Goal: Information Seeking & Learning: Learn about a topic

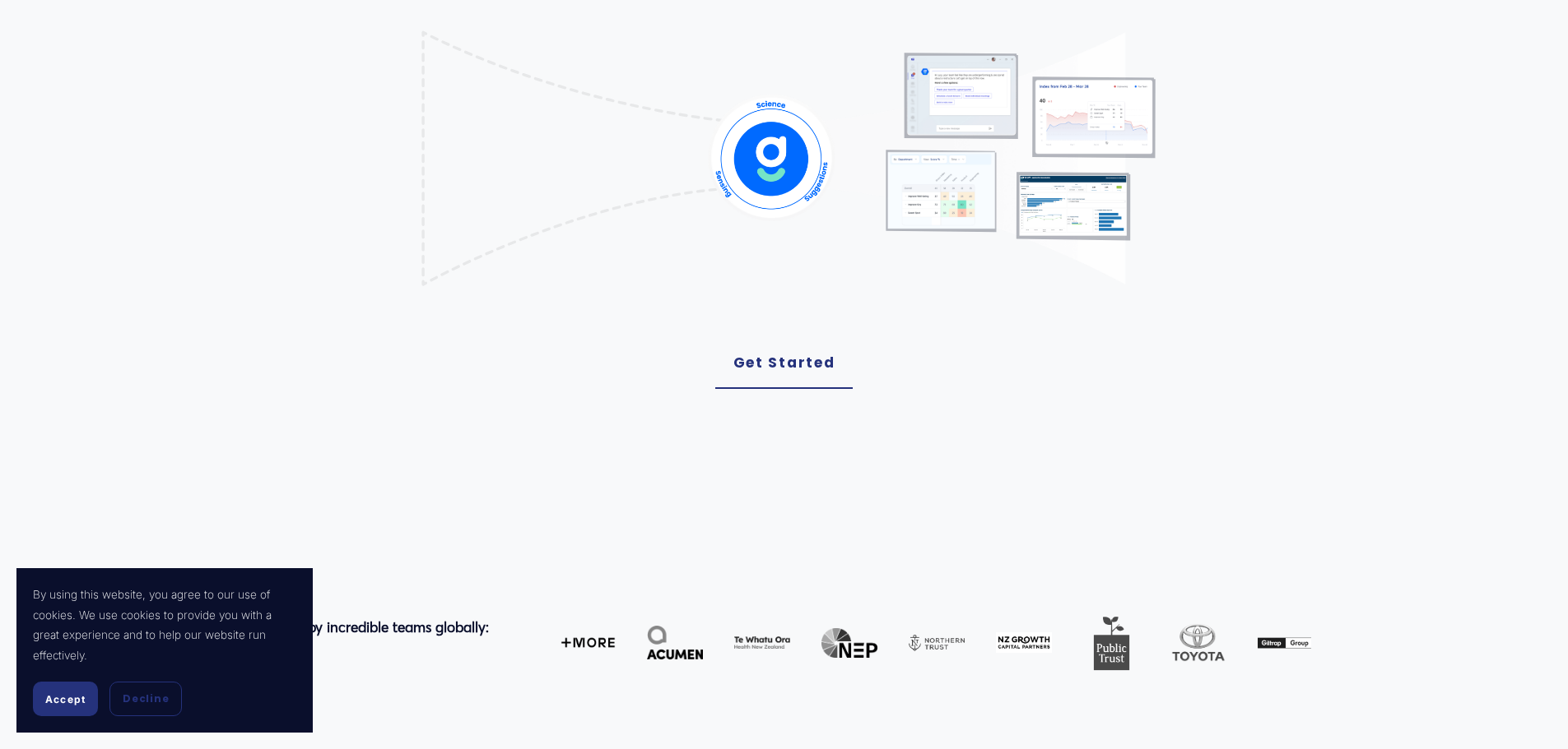
scroll to position [494, 0]
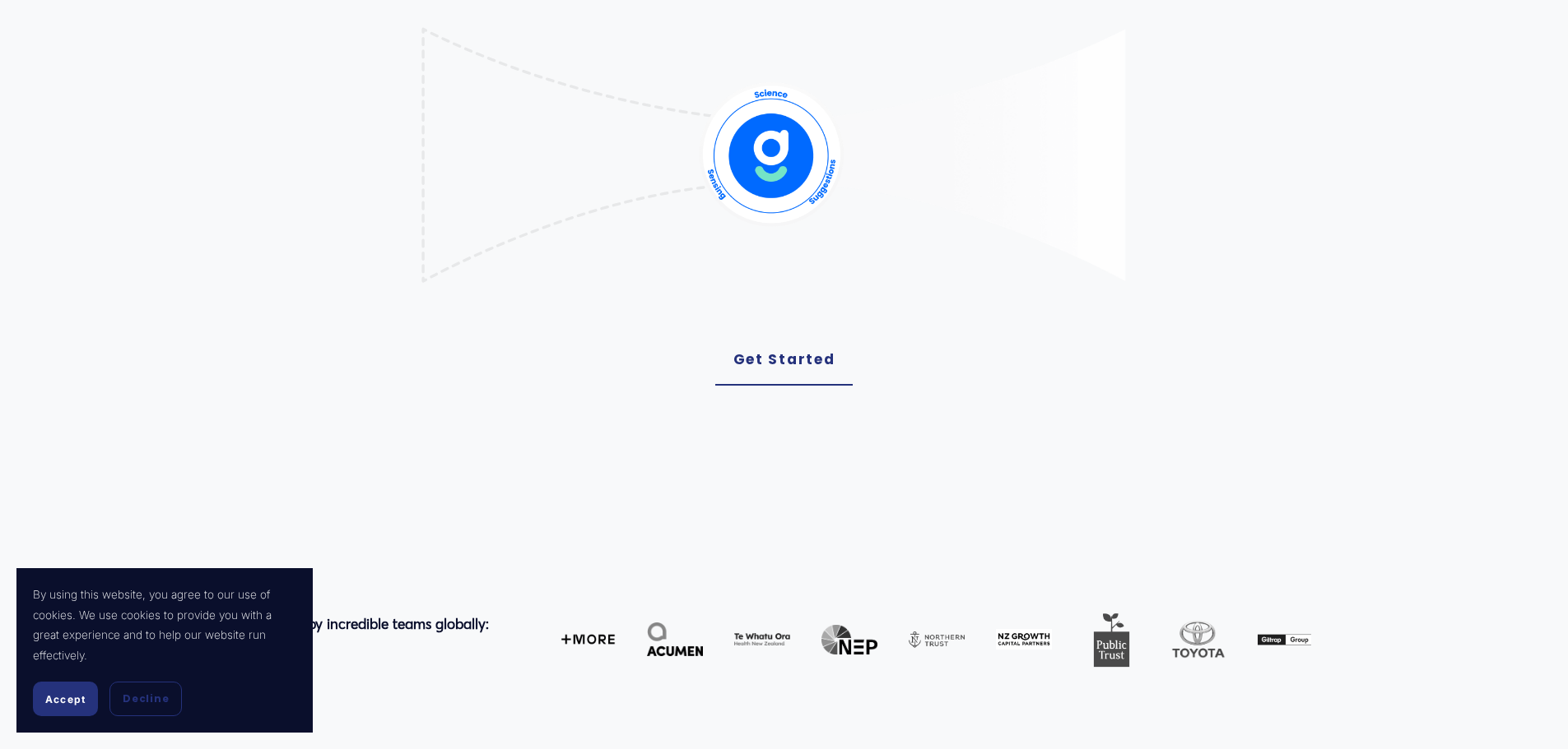
click at [62, 707] on button "Accept" at bounding box center [65, 698] width 65 height 35
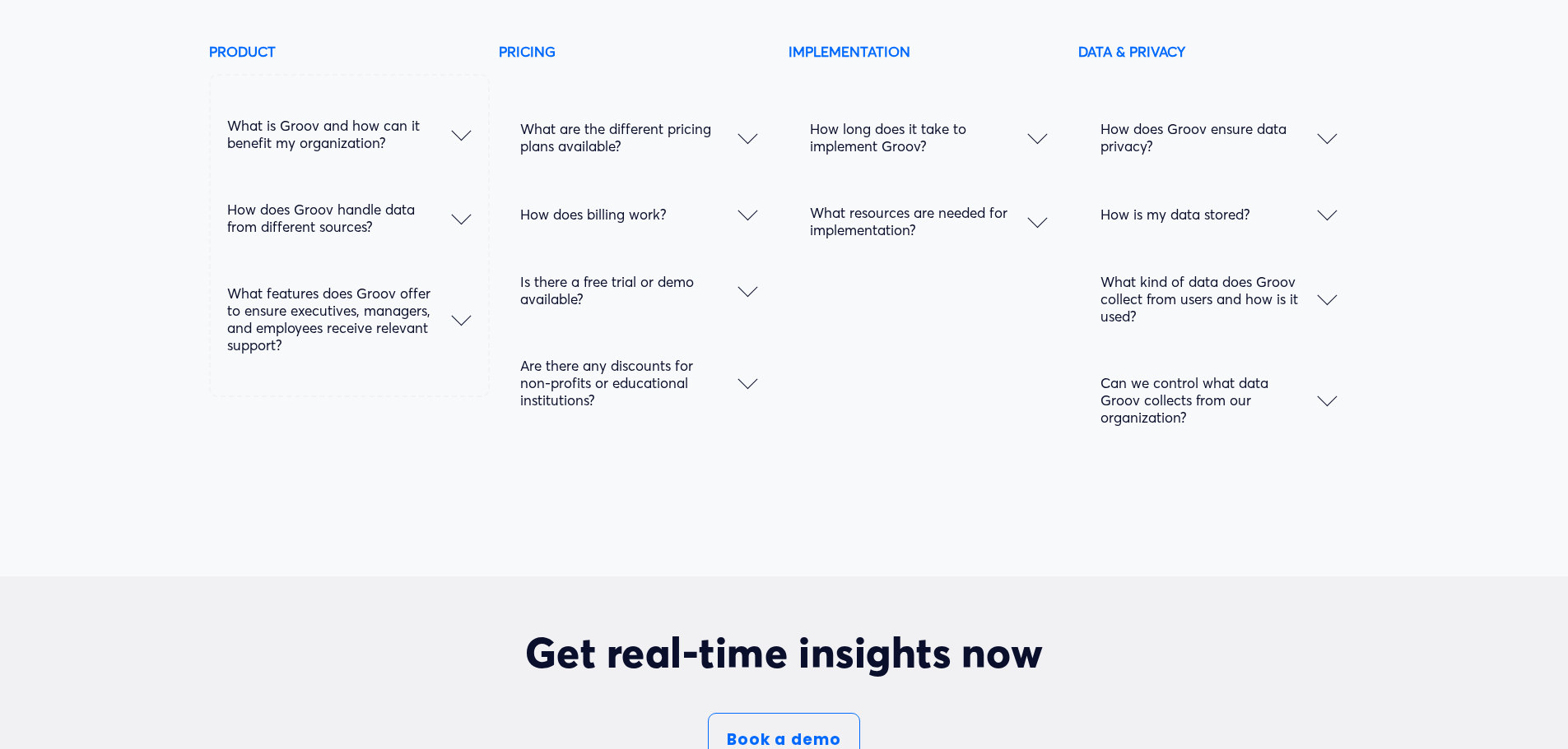
scroll to position [8553, 0]
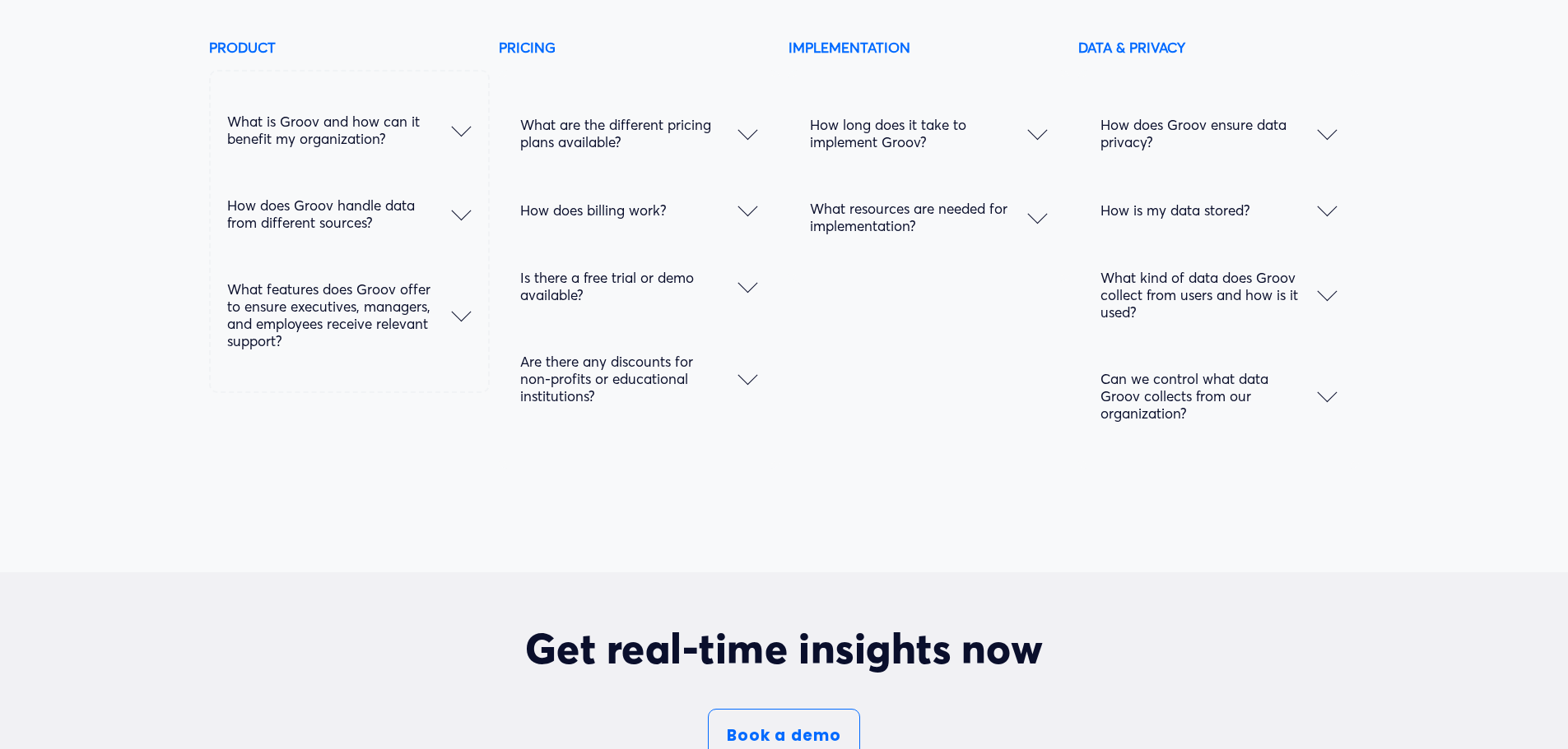
click at [678, 151] on span "What are the different pricing plans available?" at bounding box center [629, 133] width 217 height 35
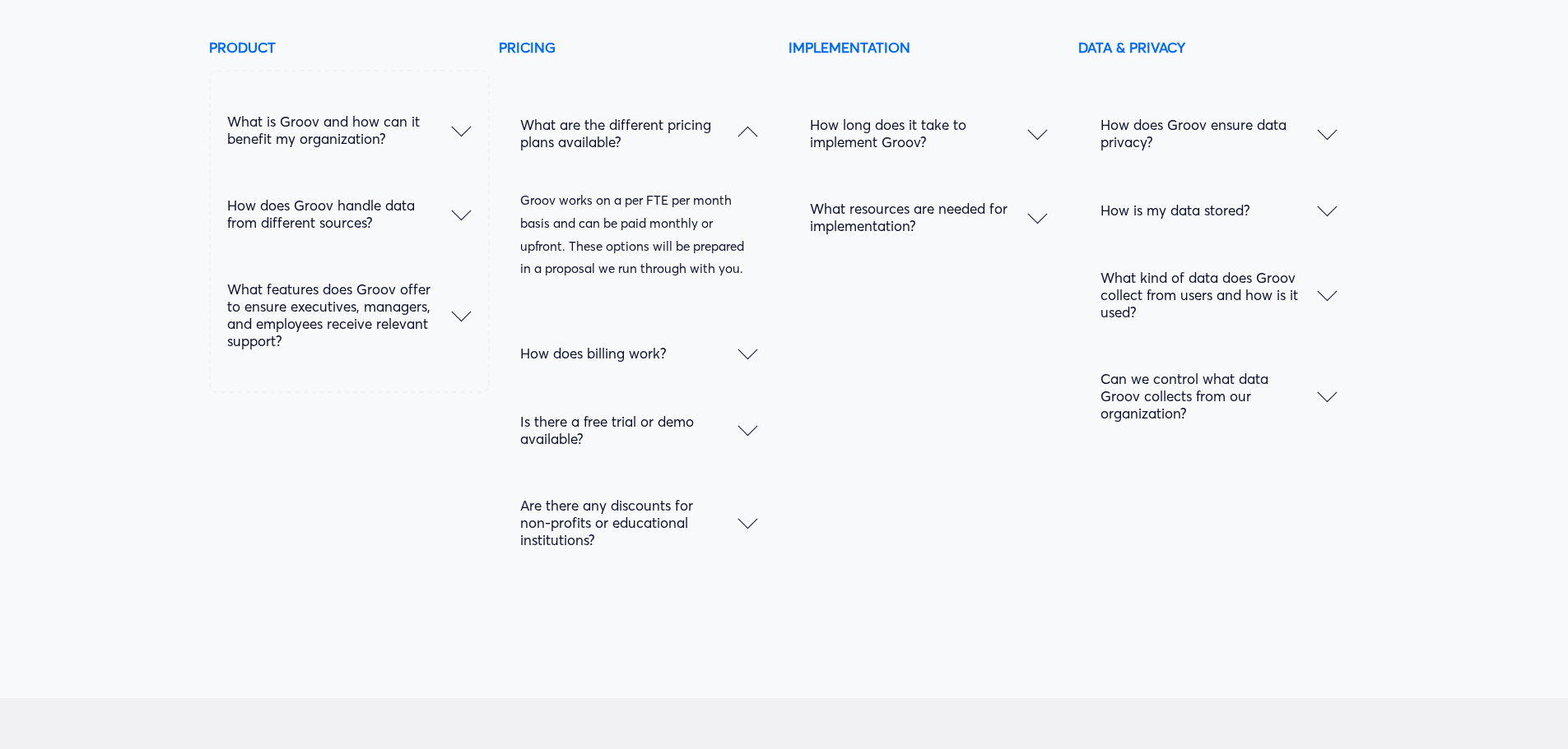
click at [742, 360] on div at bounding box center [748, 349] width 19 height 19
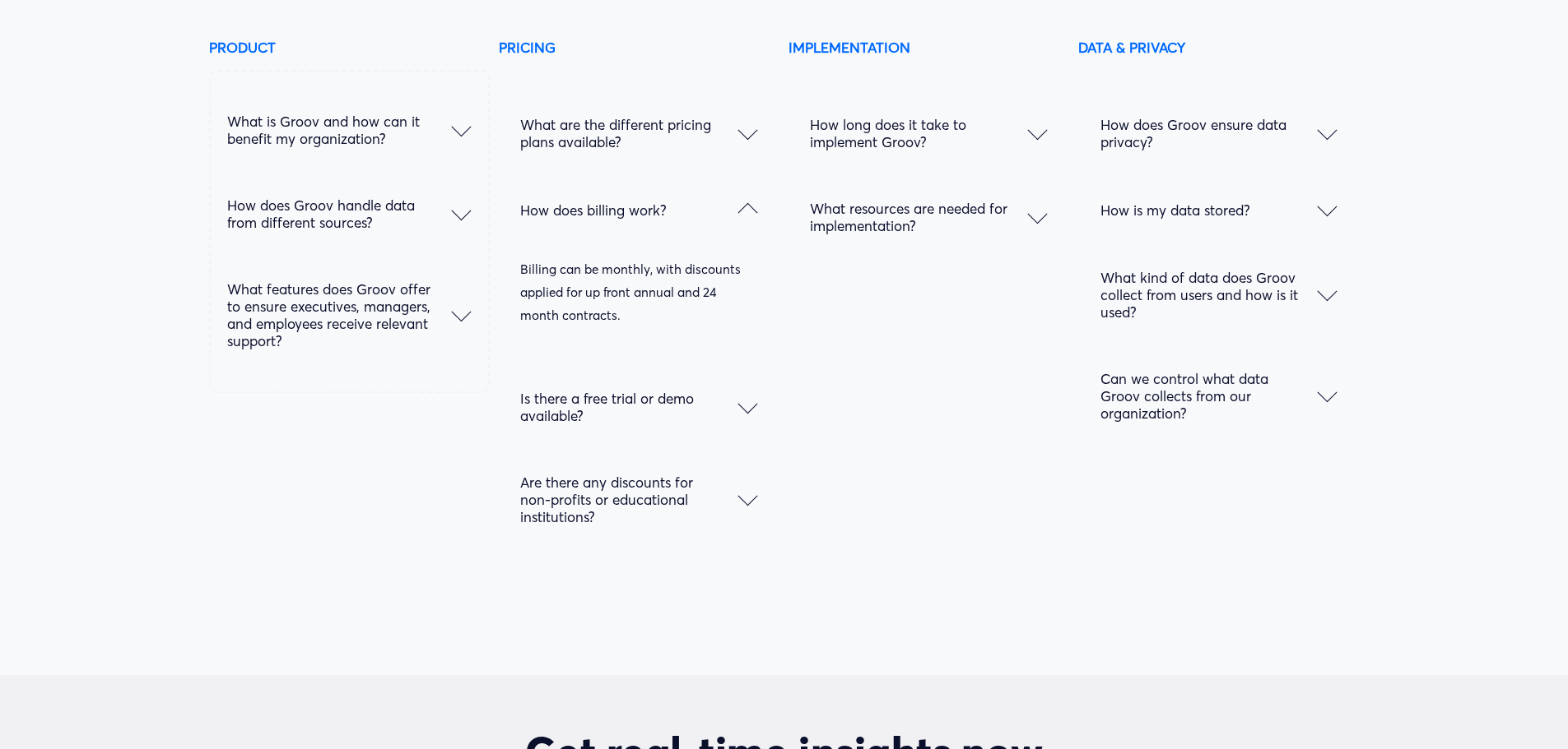
click at [688, 499] on span "Are there any discounts for non-profits or educational institutions?" at bounding box center [629, 499] width 217 height 51
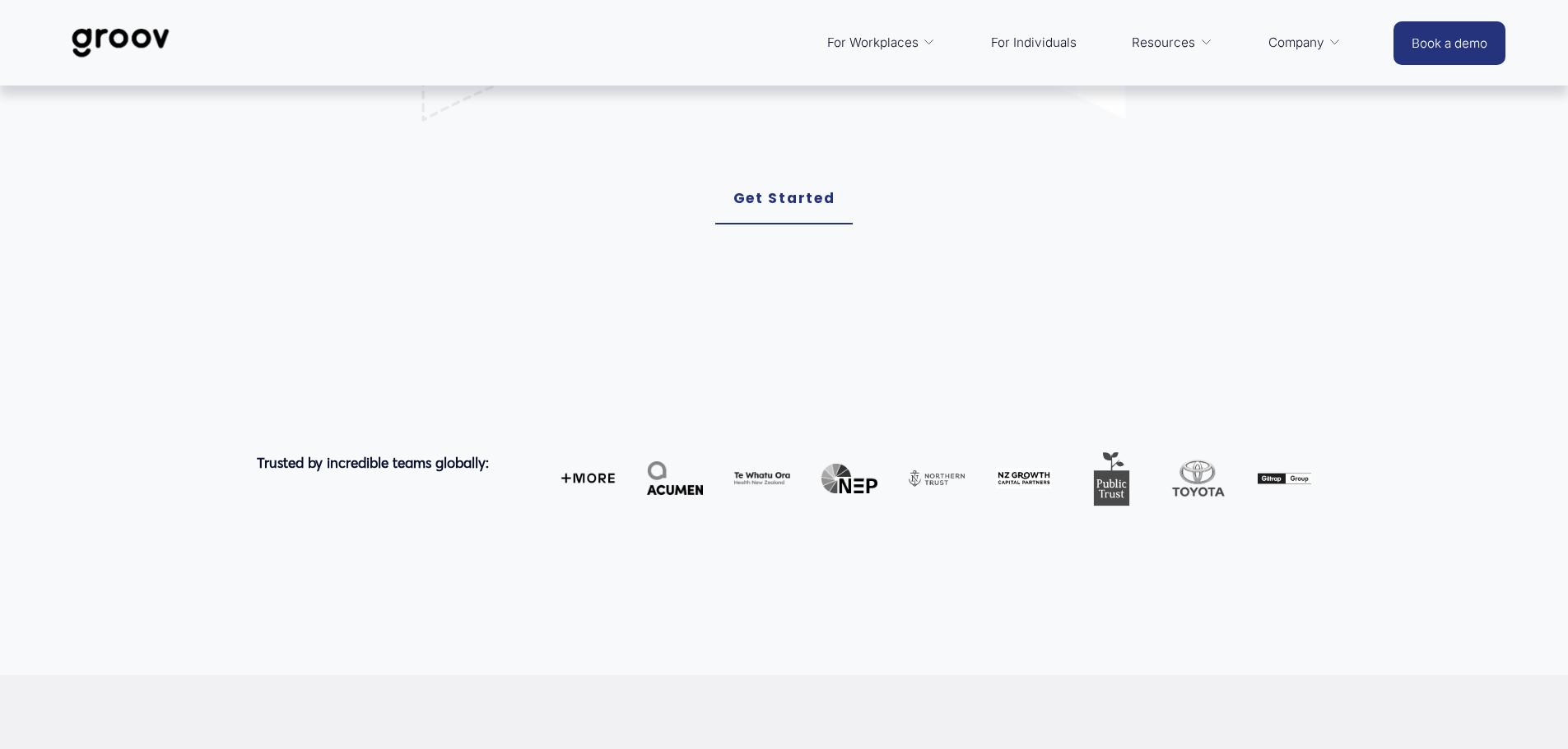
scroll to position [0, 0]
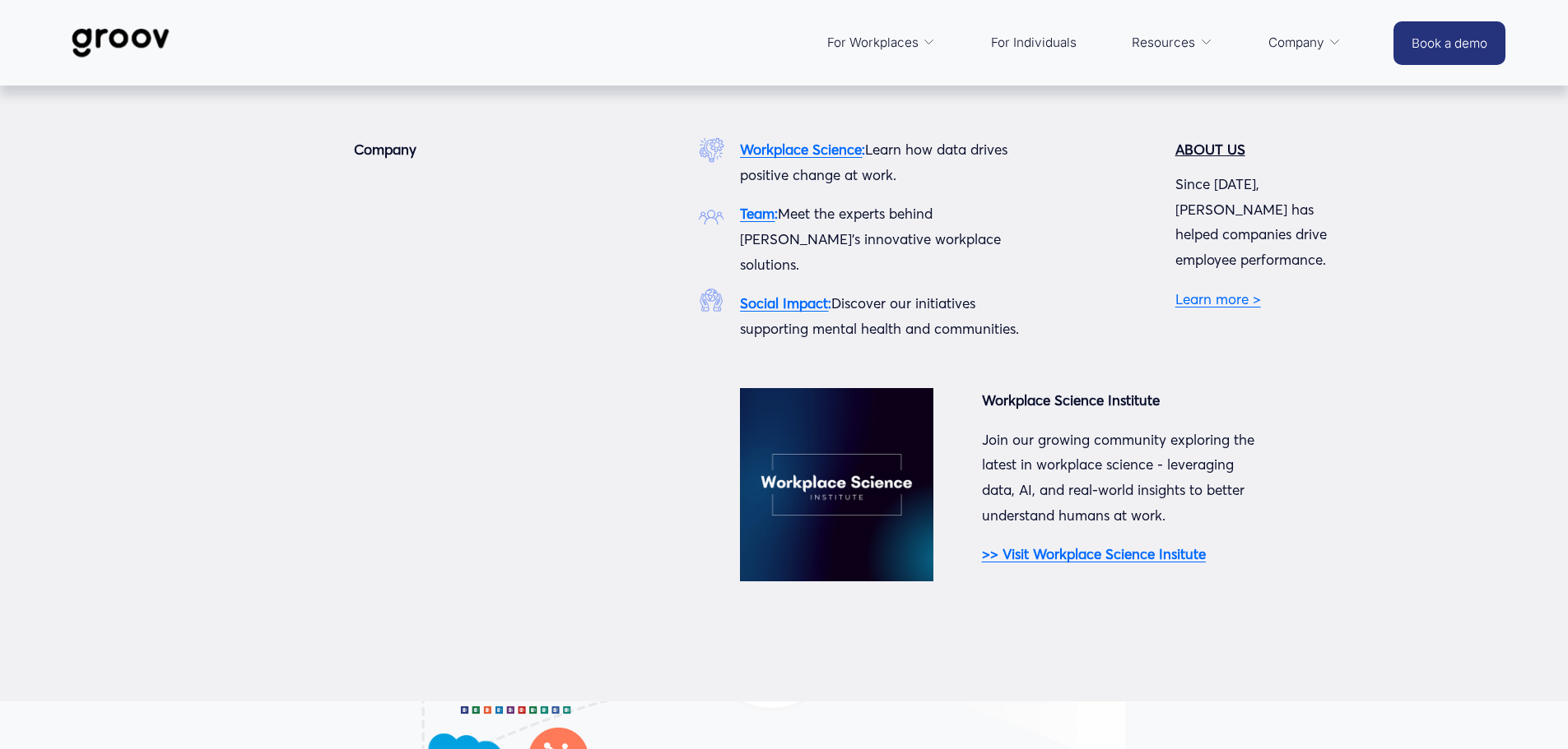
click at [748, 222] on strong "Team" at bounding box center [757, 213] width 35 height 17
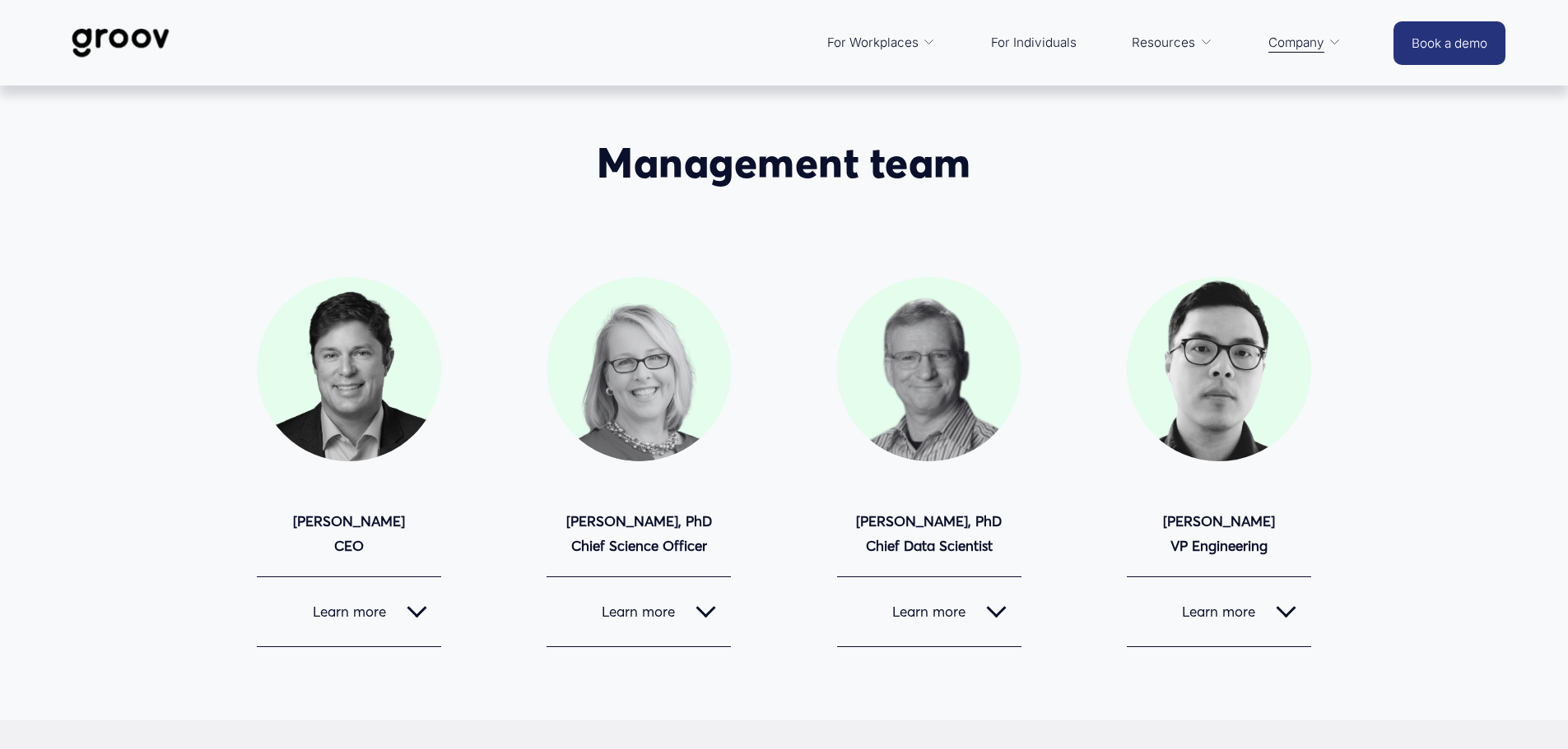
click at [358, 634] on button "Learn more" at bounding box center [349, 612] width 185 height 69
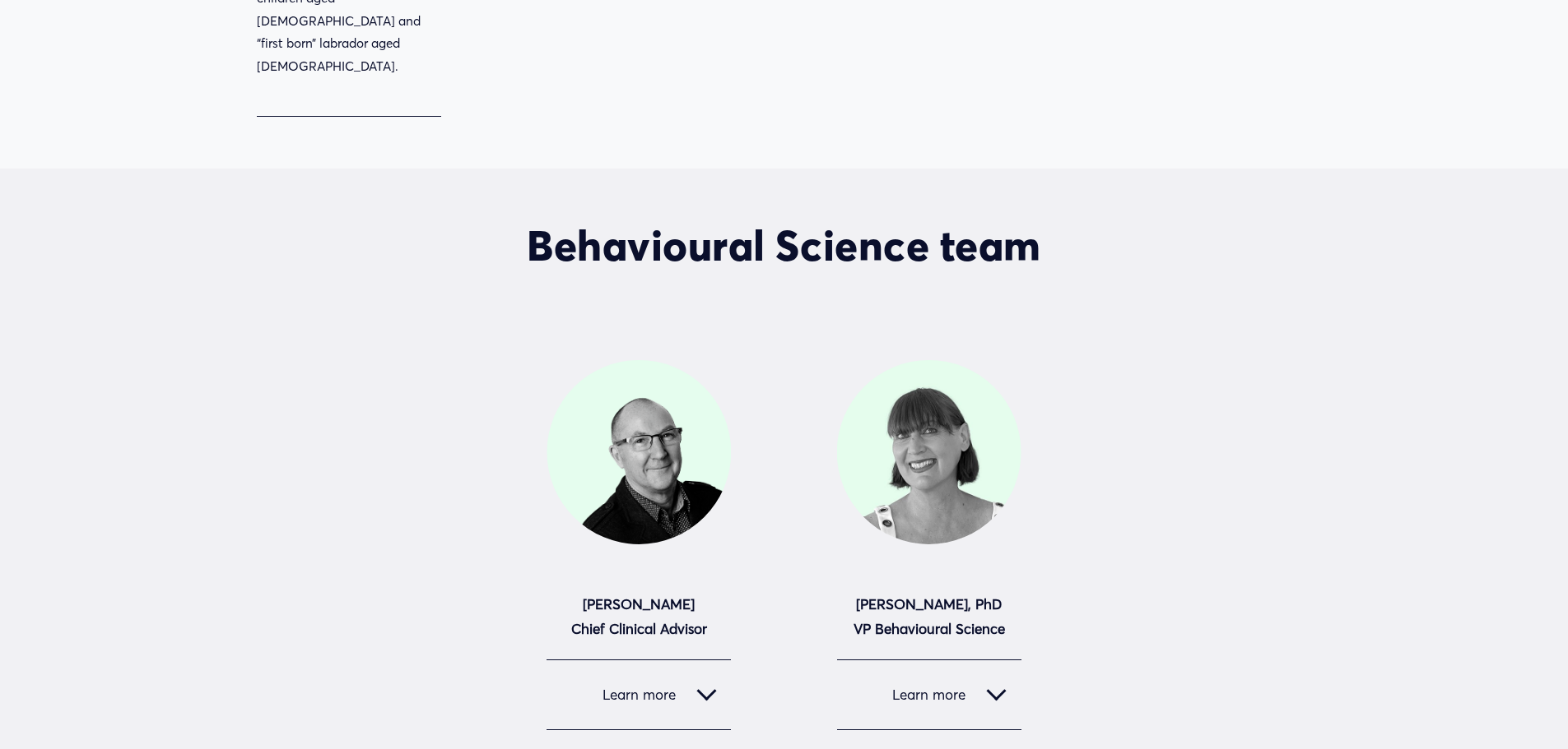
scroll to position [1560, 0]
